Goal: Task Accomplishment & Management: Use online tool/utility

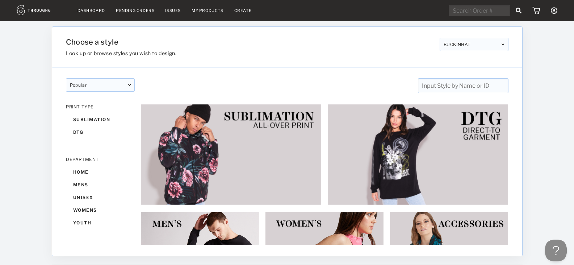
click at [204, 9] on link "My Products" at bounding box center [208, 10] width 32 height 5
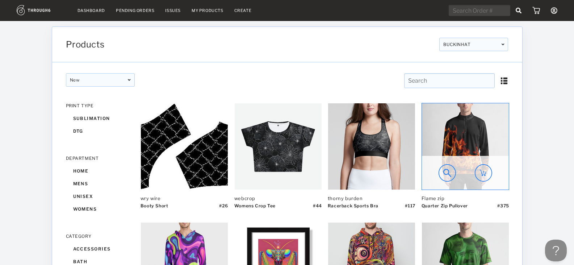
click at [451, 173] on img at bounding box center [447, 172] width 17 height 17
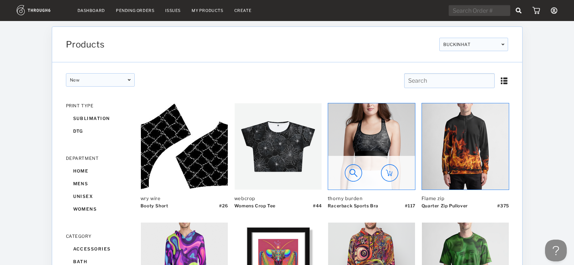
click at [354, 169] on img at bounding box center [353, 172] width 17 height 17
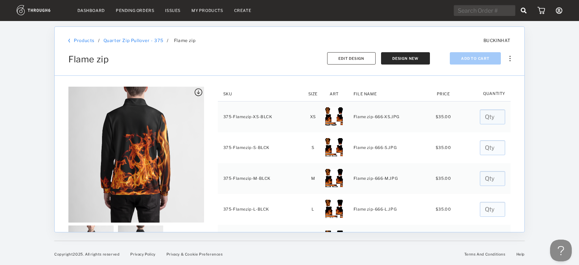
click at [511, 60] on div "Sync to Shopify Export SKUs Copy Product Delete" at bounding box center [508, 54] width 6 height 14
click at [566, 120] on div at bounding box center [552, 143] width 54 height 244
click at [552, 56] on div at bounding box center [552, 143] width 54 height 244
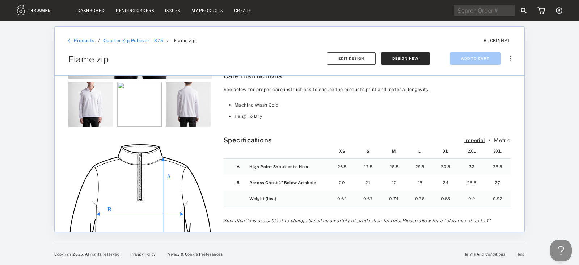
scroll to position [796, 0]
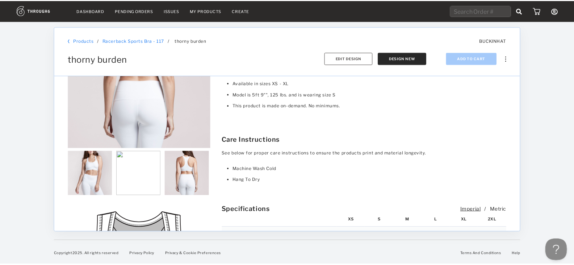
scroll to position [539, 0]
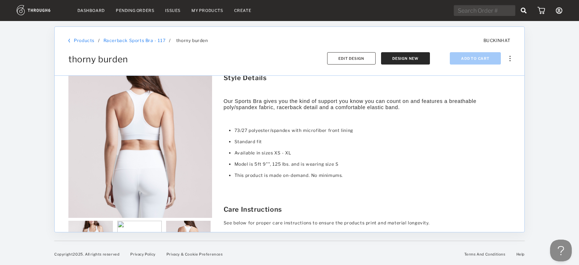
click at [89, 37] on div "Products / Racerback Sports Bra - 117 Racerback Sports Bra - 117 / thorny burde…" at bounding box center [290, 51] width 470 height 49
click at [90, 38] on link "Products" at bounding box center [84, 40] width 21 height 5
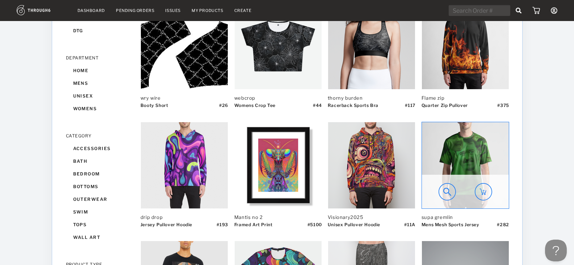
scroll to position [109, 0]
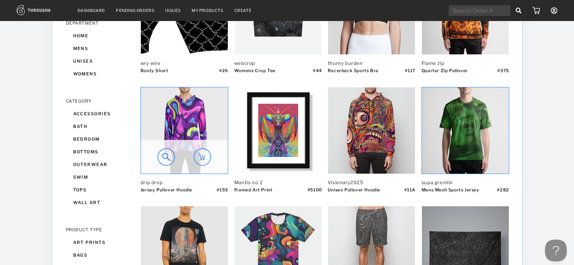
scroll to position [181, 0]
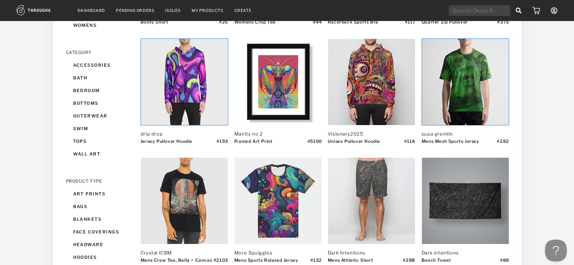
scroll to position [82, 0]
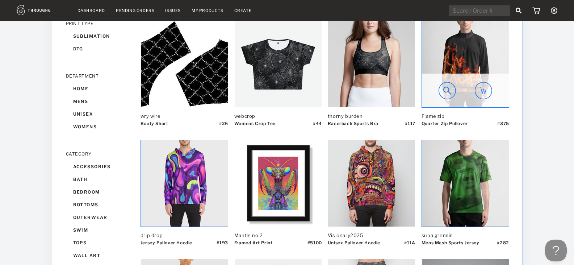
click at [466, 56] on img at bounding box center [465, 64] width 87 height 86
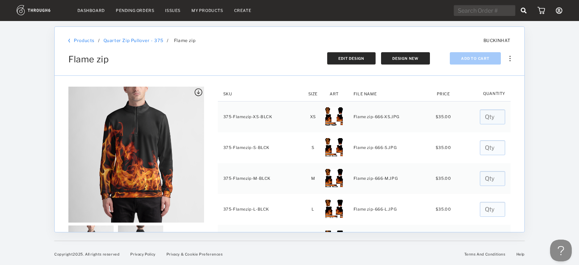
click at [350, 55] on button "Edit Design" at bounding box center [351, 58] width 49 height 12
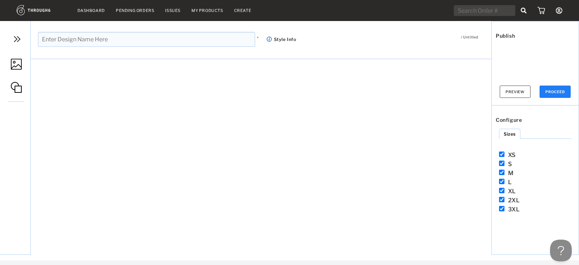
type input "Flame zip"
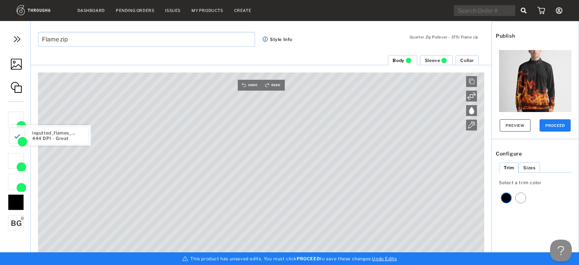
drag, startPoint x: 21, startPoint y: 127, endPoint x: 23, endPoint y: 143, distance: 16.0
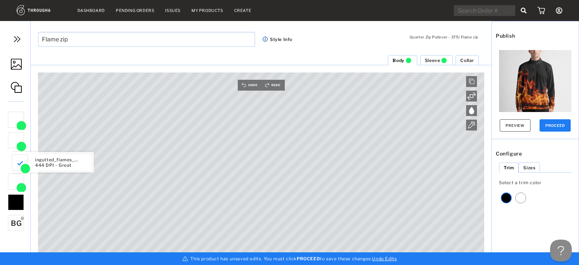
drag, startPoint x: 25, startPoint y: 143, endPoint x: 29, endPoint y: 166, distance: 22.9
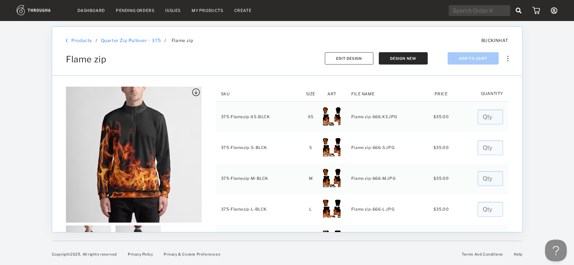
click at [34, 103] on div at bounding box center [26, 143] width 52 height 244
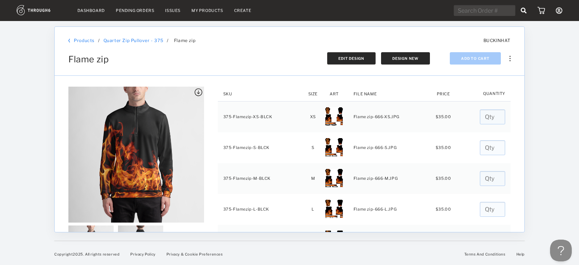
click at [358, 54] on button "Edit Design" at bounding box center [351, 58] width 49 height 12
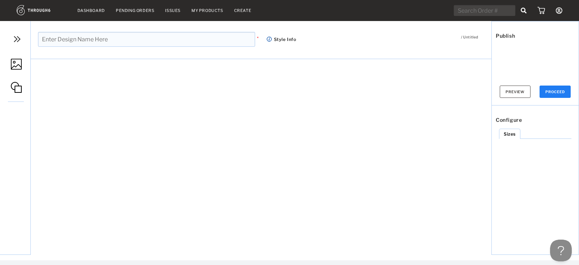
type input "Flame zip"
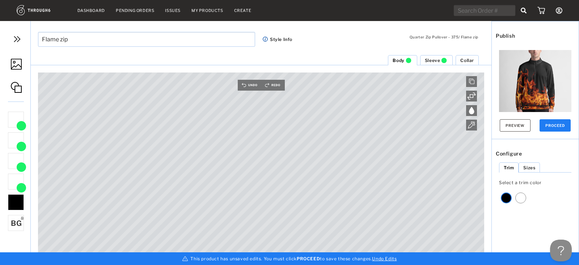
click at [14, 40] on img at bounding box center [17, 39] width 11 height 11
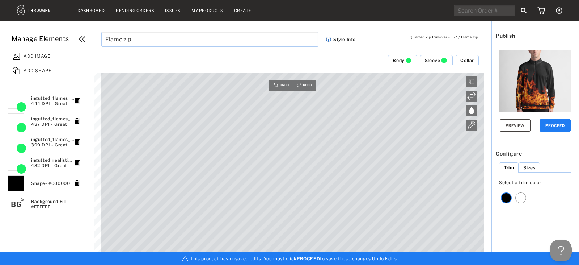
click at [37, 57] on span "ADD IMAGE" at bounding box center [37, 54] width 27 height 7
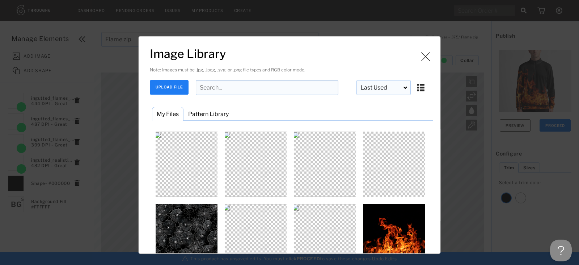
click at [177, 89] on button "UPLOAD FILE" at bounding box center [169, 87] width 39 height 14
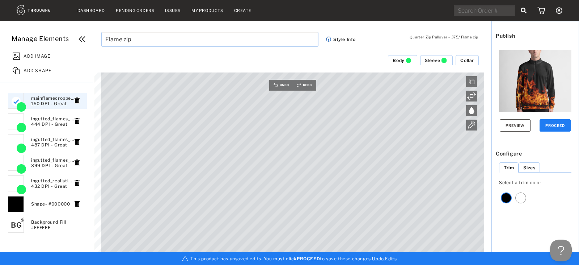
click at [466, 110] on div "Canvas is empty Drag/Drop File or Click to Begin Please use high resolution ima…" at bounding box center [292, 168] width 383 height 192
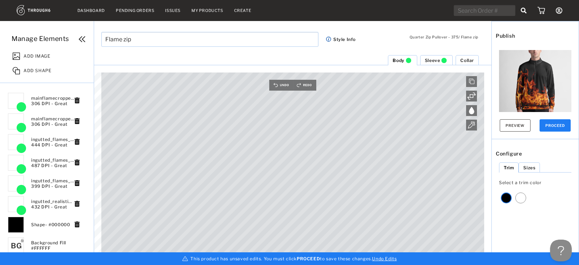
click at [436, 56] on li "Sleeve" at bounding box center [436, 60] width 33 height 10
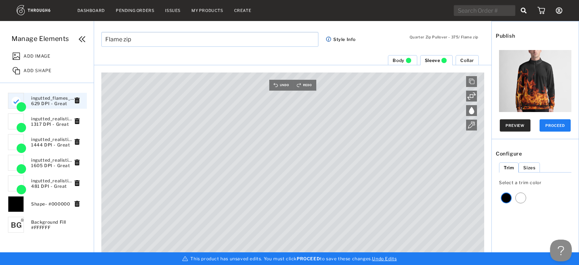
click at [524, 128] on button "Preview" at bounding box center [515, 125] width 31 height 12
